Goal: Task Accomplishment & Management: Manage account settings

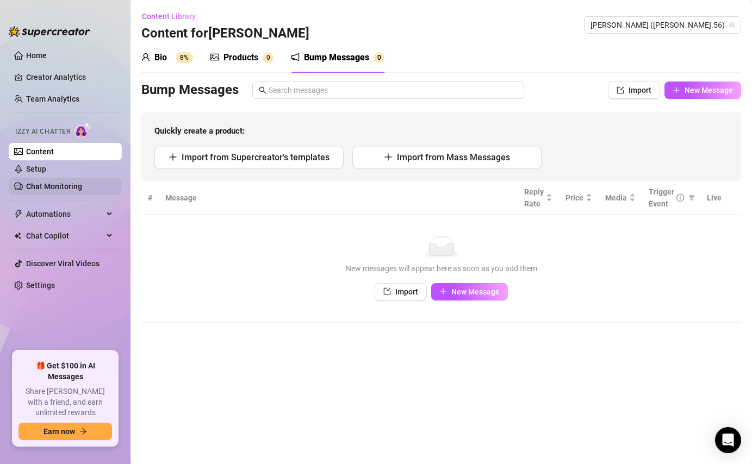
click at [55, 184] on link "Chat Monitoring" at bounding box center [54, 186] width 56 height 9
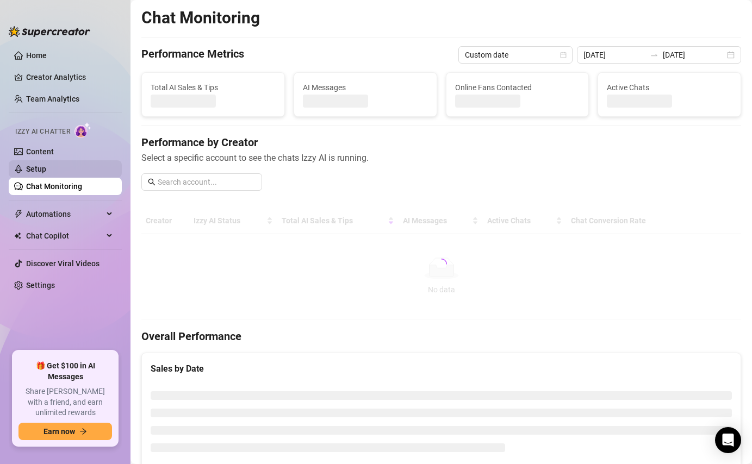
click at [46, 173] on link "Setup" at bounding box center [36, 169] width 20 height 9
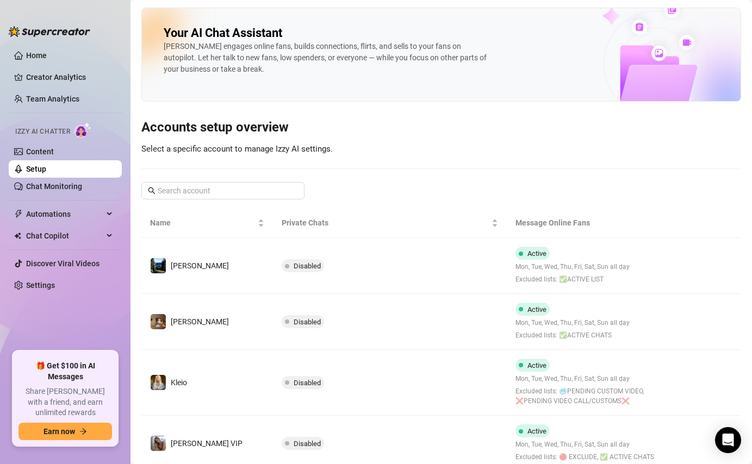
click at [57, 86] on ul "Home Creator Analytics Team Analytics Izzy AI Chatter Content Setup Chat Monito…" at bounding box center [65, 194] width 113 height 304
click at [47, 57] on link "Home" at bounding box center [36, 55] width 21 height 9
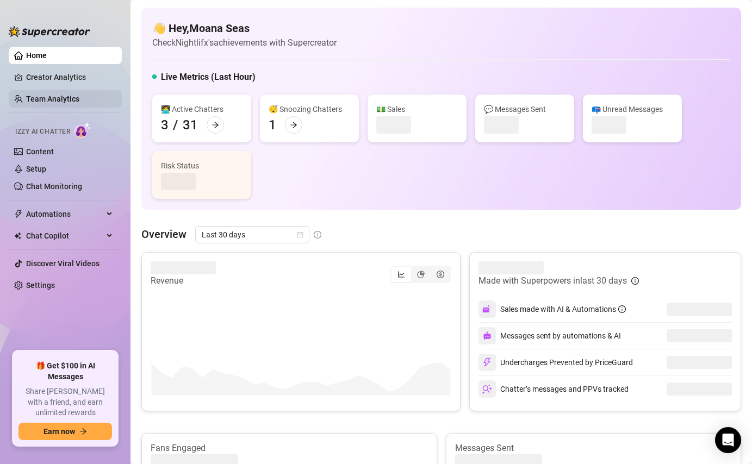
click at [76, 101] on link "Team Analytics" at bounding box center [52, 99] width 53 height 9
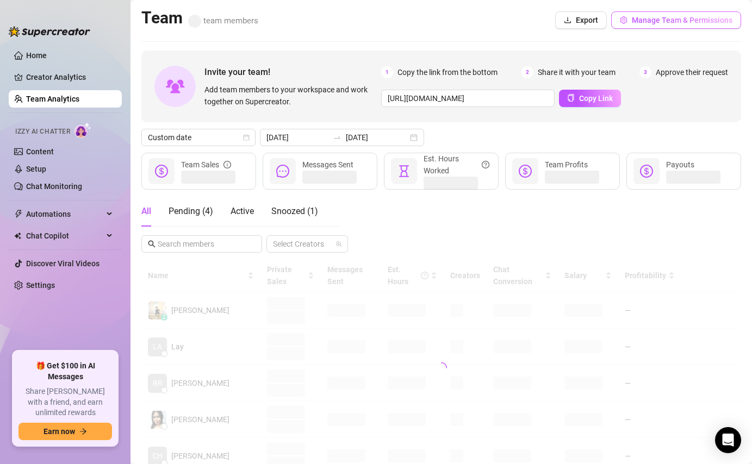
click at [631, 16] on button "Manage Team & Permissions" at bounding box center [676, 19] width 130 height 17
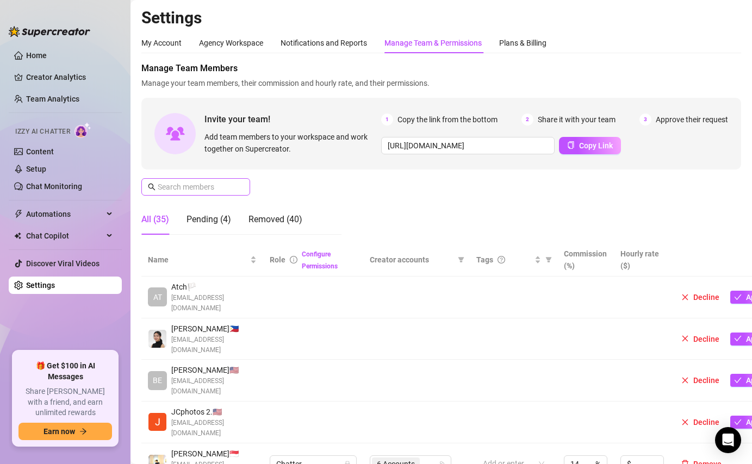
click at [219, 195] on span at bounding box center [195, 186] width 109 height 17
type input "[PERSON_NAME]"
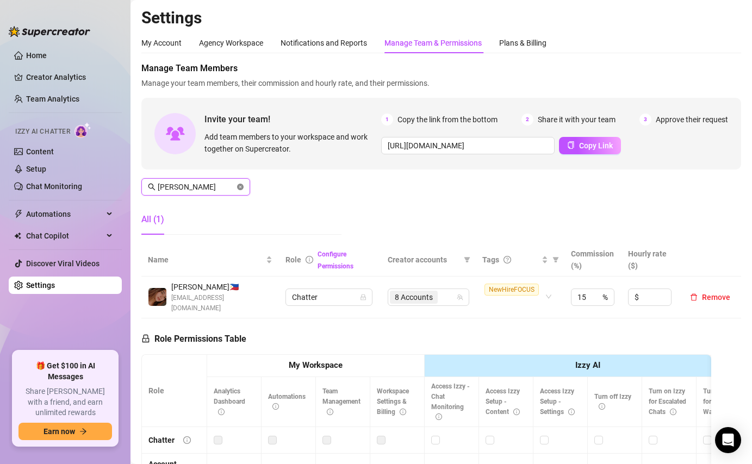
click at [240, 185] on icon "close-circle" at bounding box center [240, 187] width 7 height 7
